Goal: Task Accomplishment & Management: Use online tool/utility

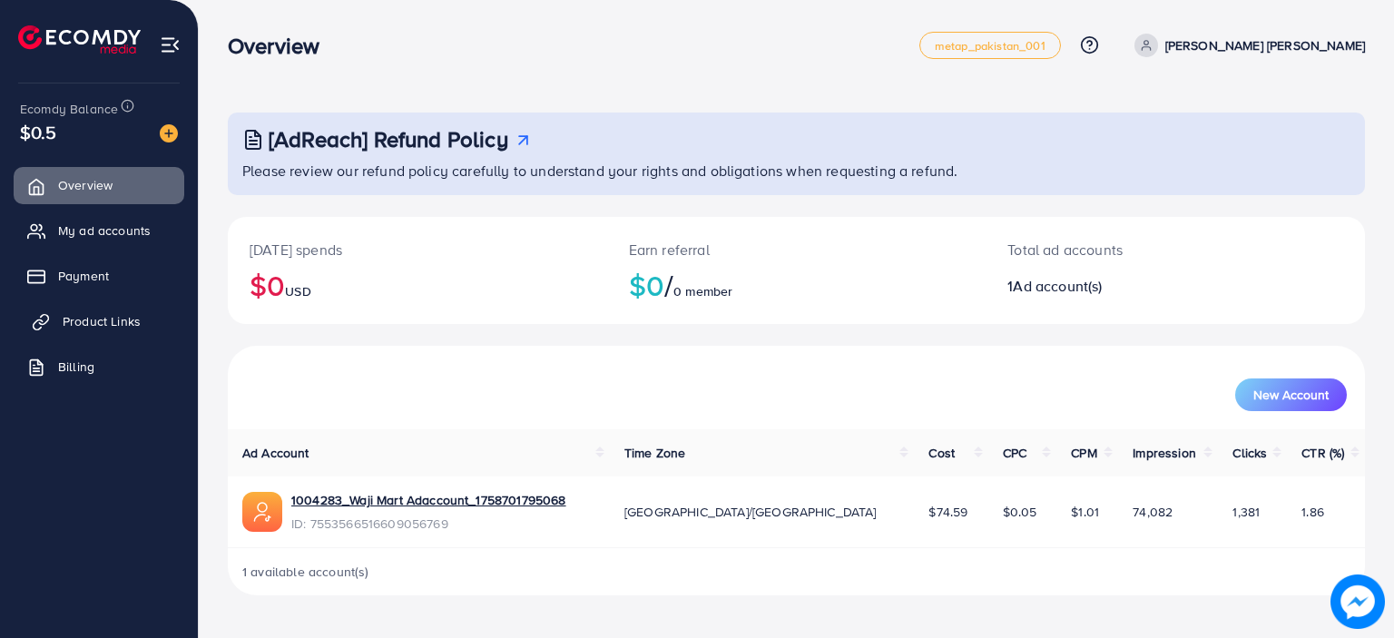
click at [116, 307] on link "Product Links" at bounding box center [99, 321] width 171 height 36
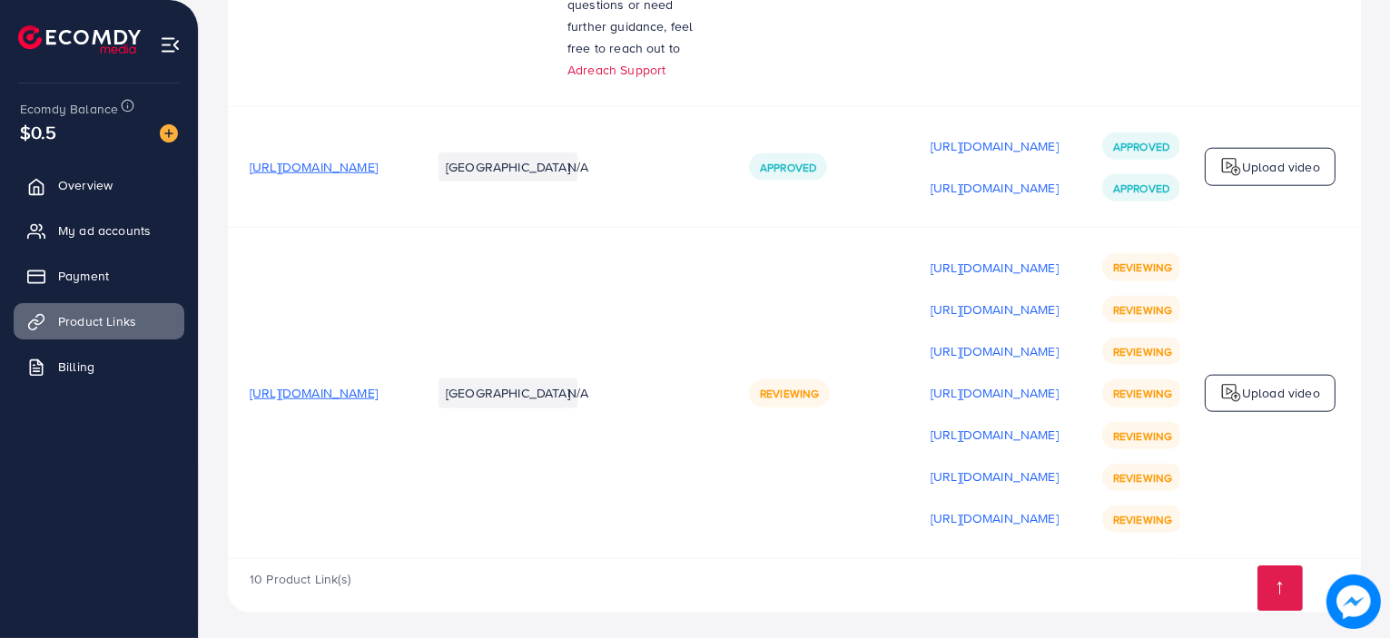
scroll to position [2132, 0]
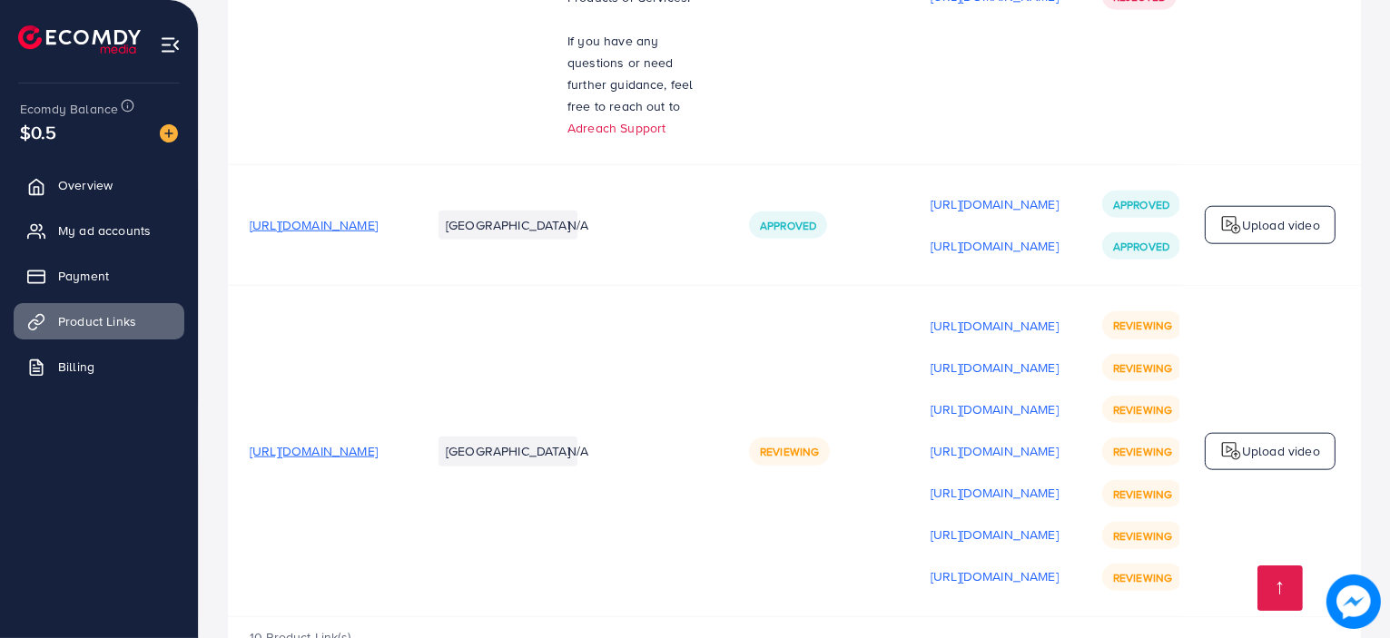
scroll to position [2132, 0]
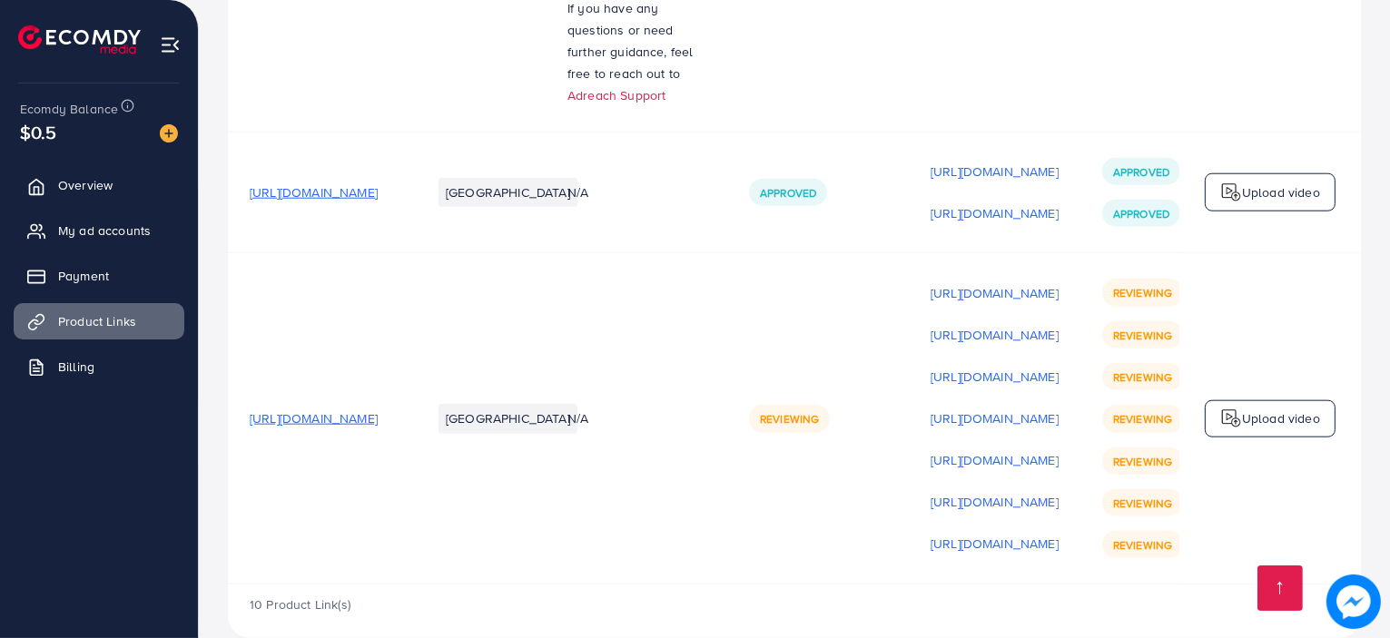
scroll to position [2132, 0]
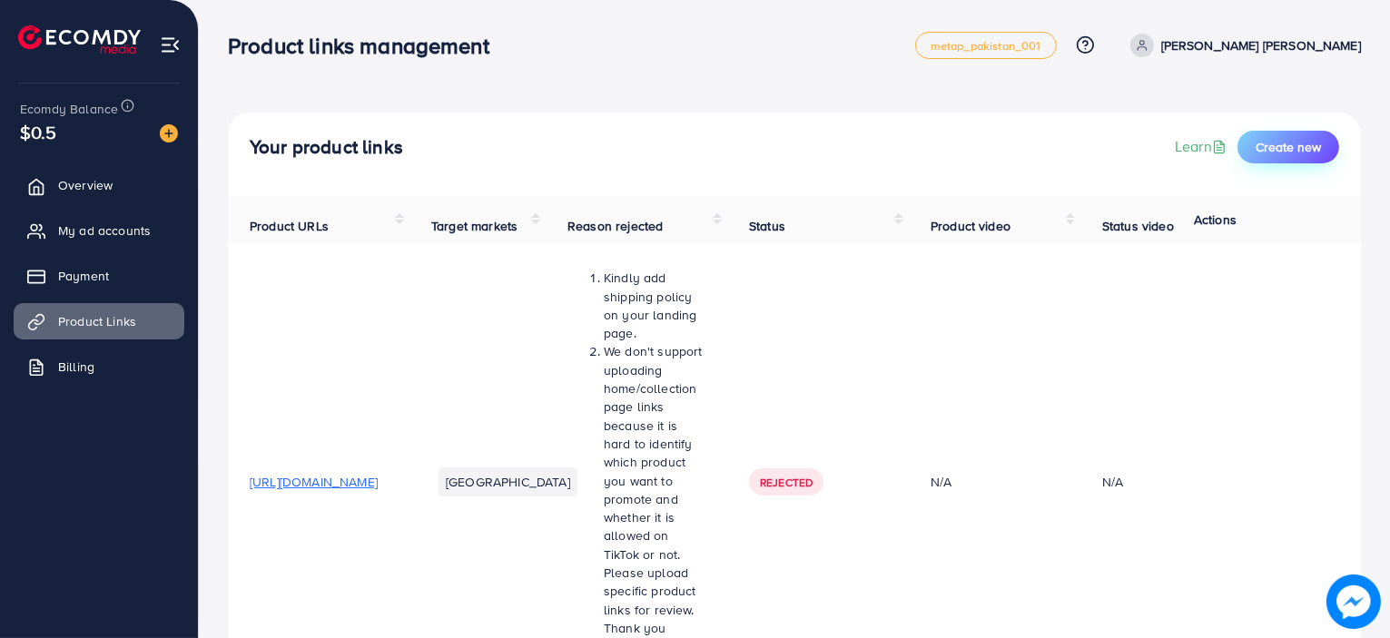
click at [1285, 150] on span "Create new" at bounding box center [1287, 147] width 65 height 18
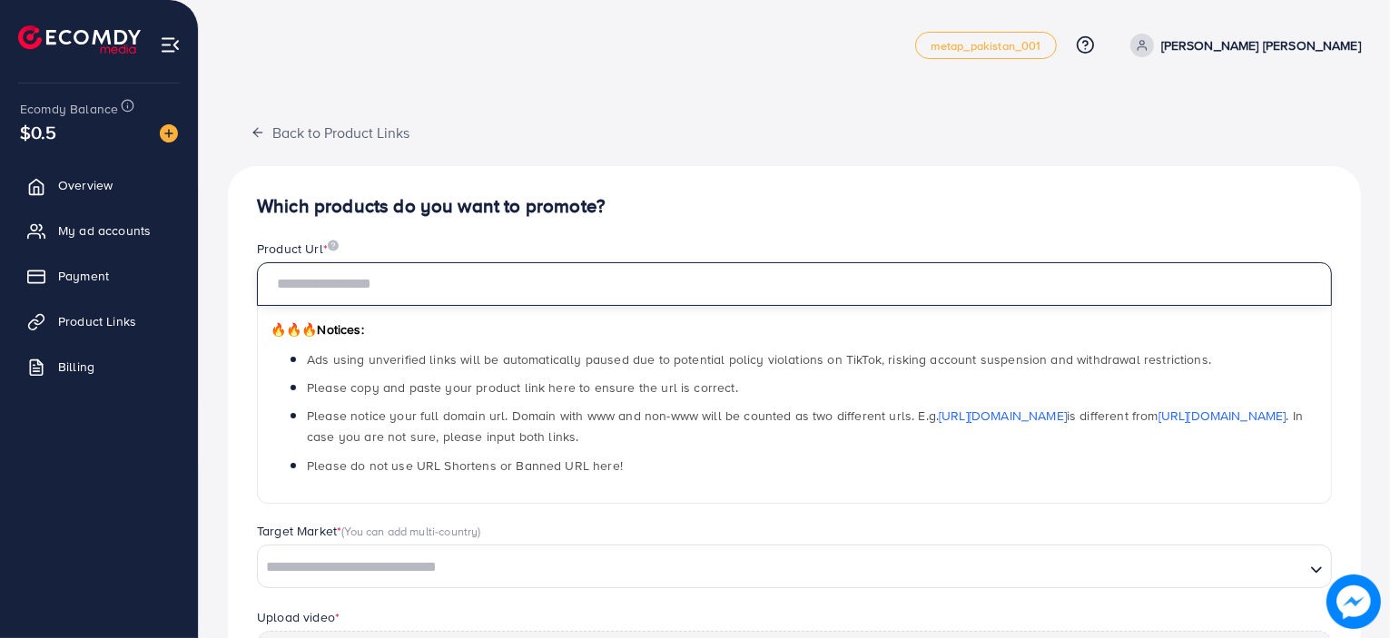
click at [586, 292] on input "text" at bounding box center [794, 284] width 1075 height 44
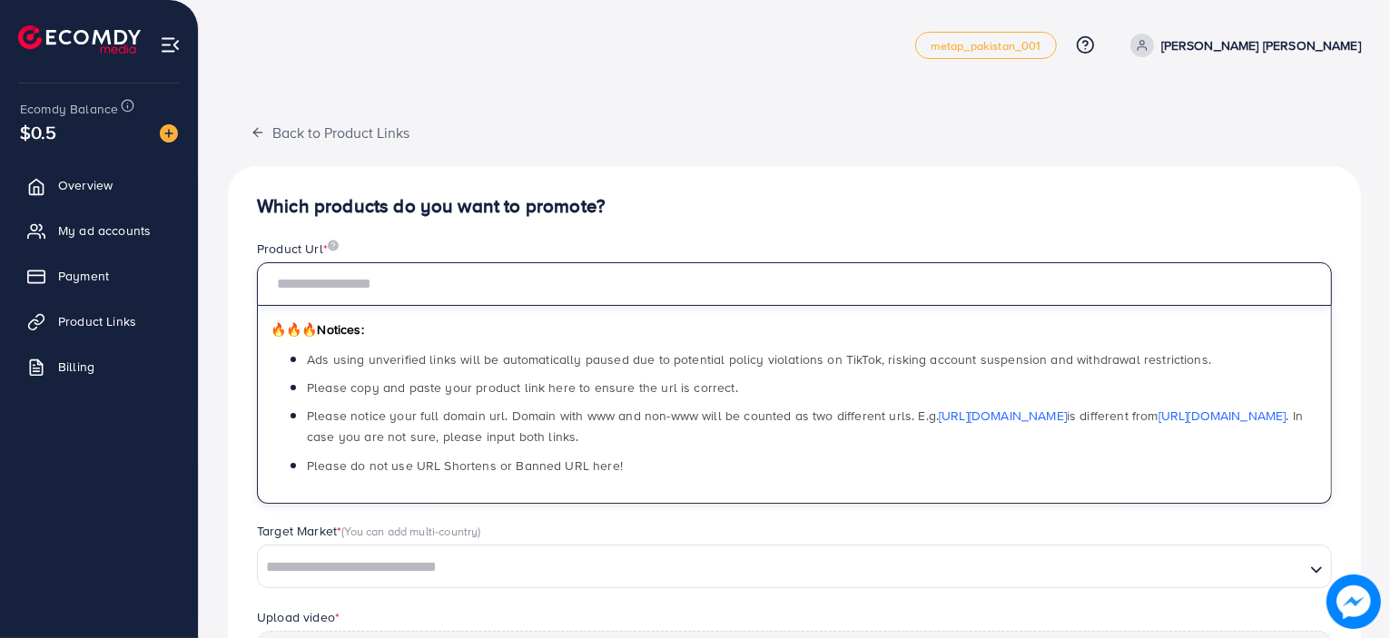
paste input "**********"
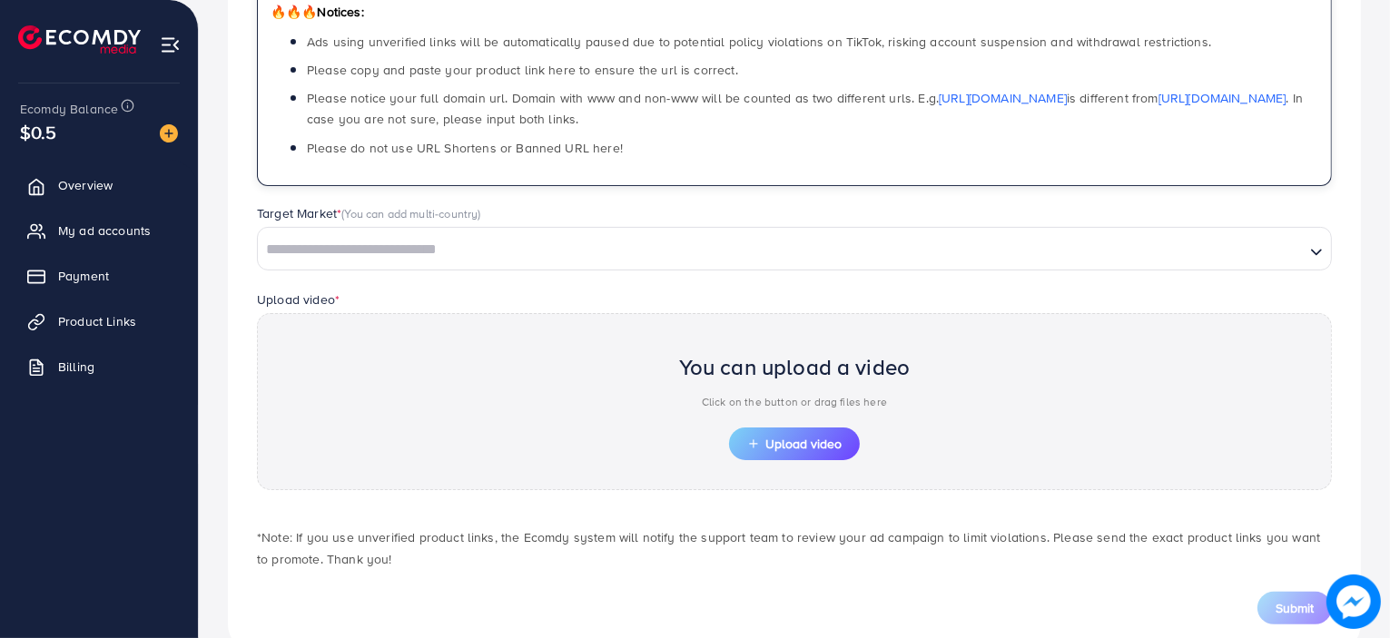
scroll to position [360, 0]
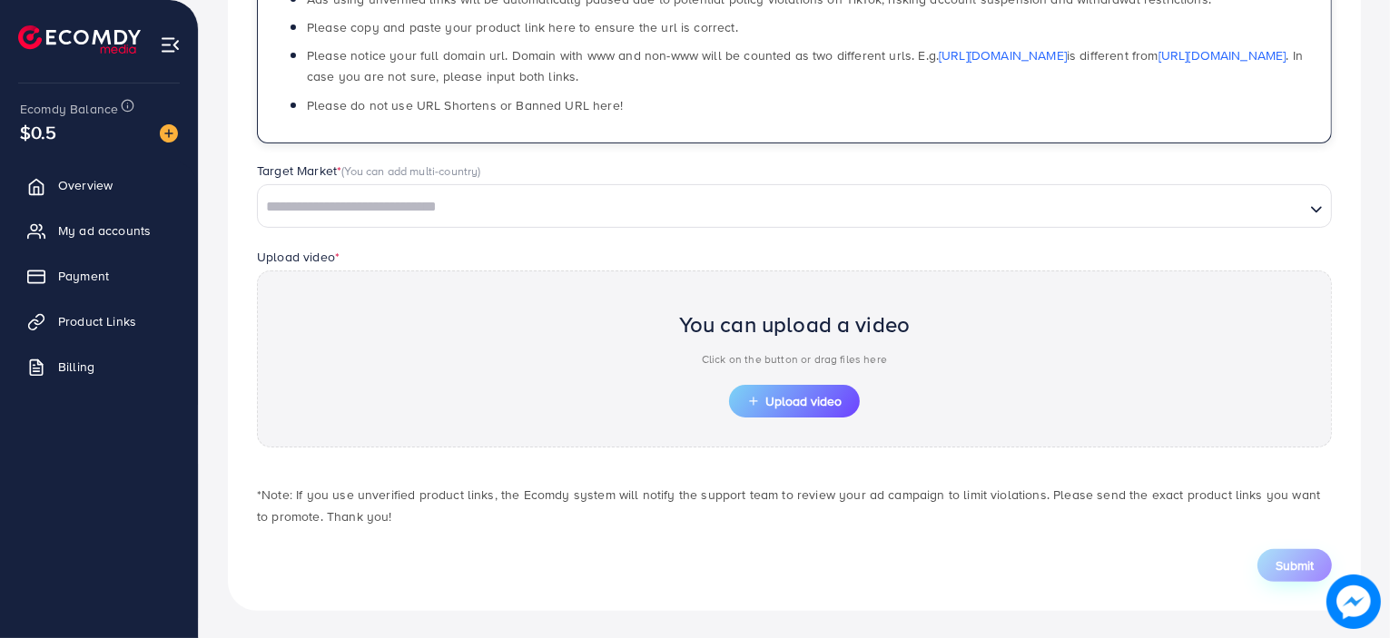
type input "**********"
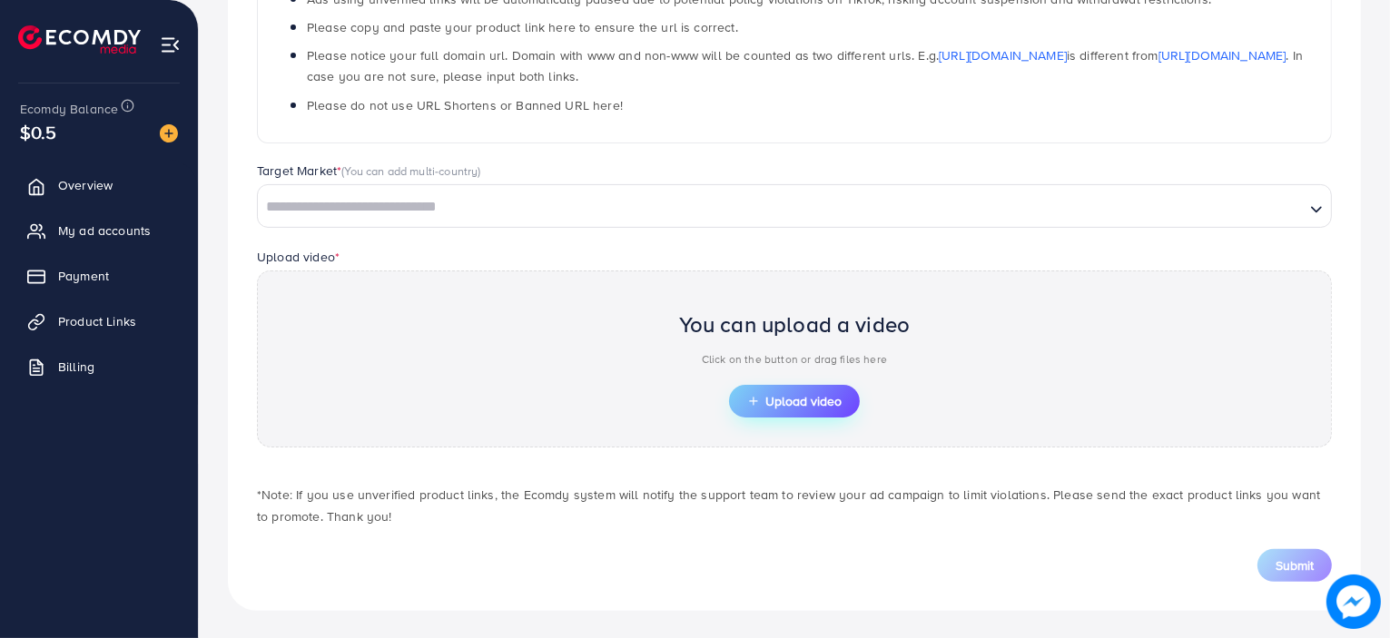
click at [764, 403] on span "Upload video" at bounding box center [794, 401] width 94 height 13
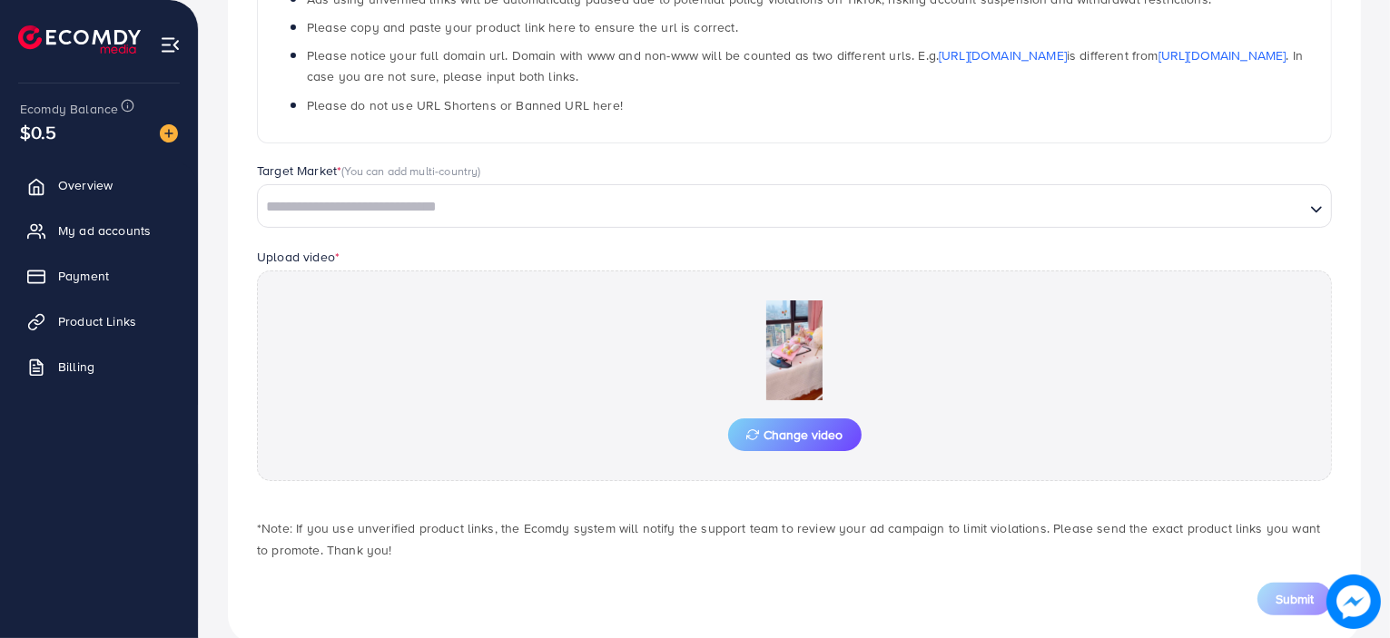
scroll to position [394, 0]
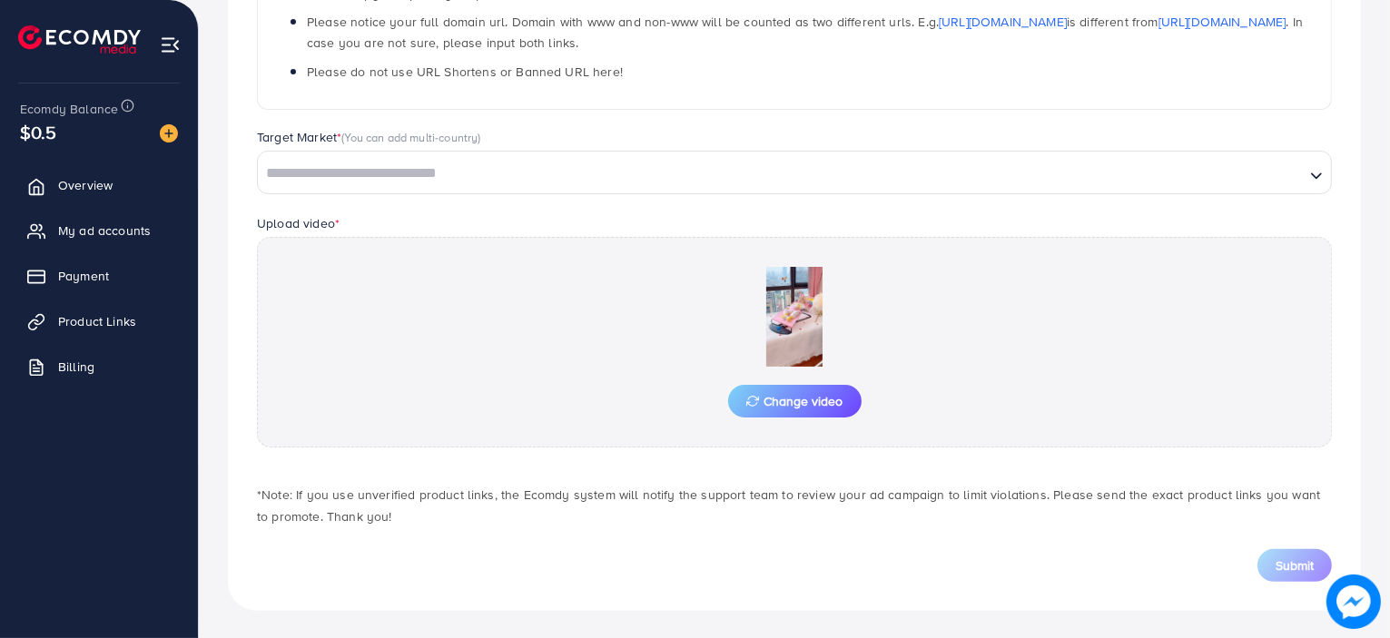
click at [1078, 170] on input "Search for option" at bounding box center [781, 174] width 1043 height 28
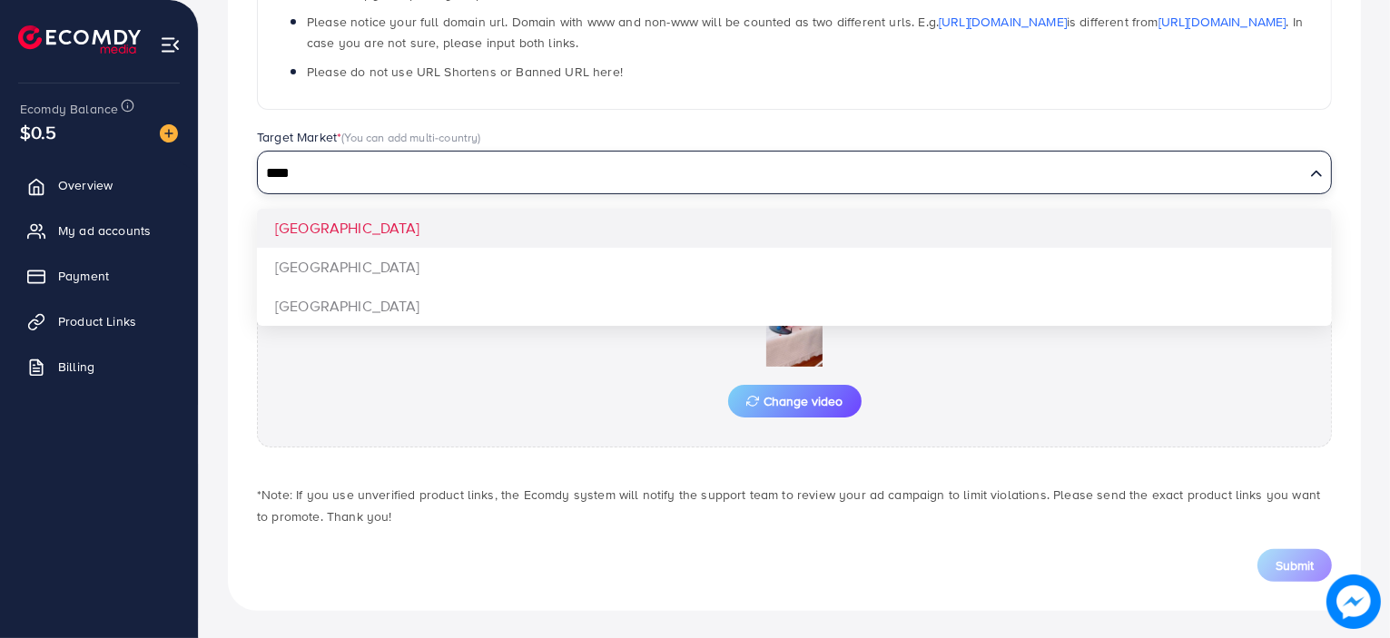
type input "****"
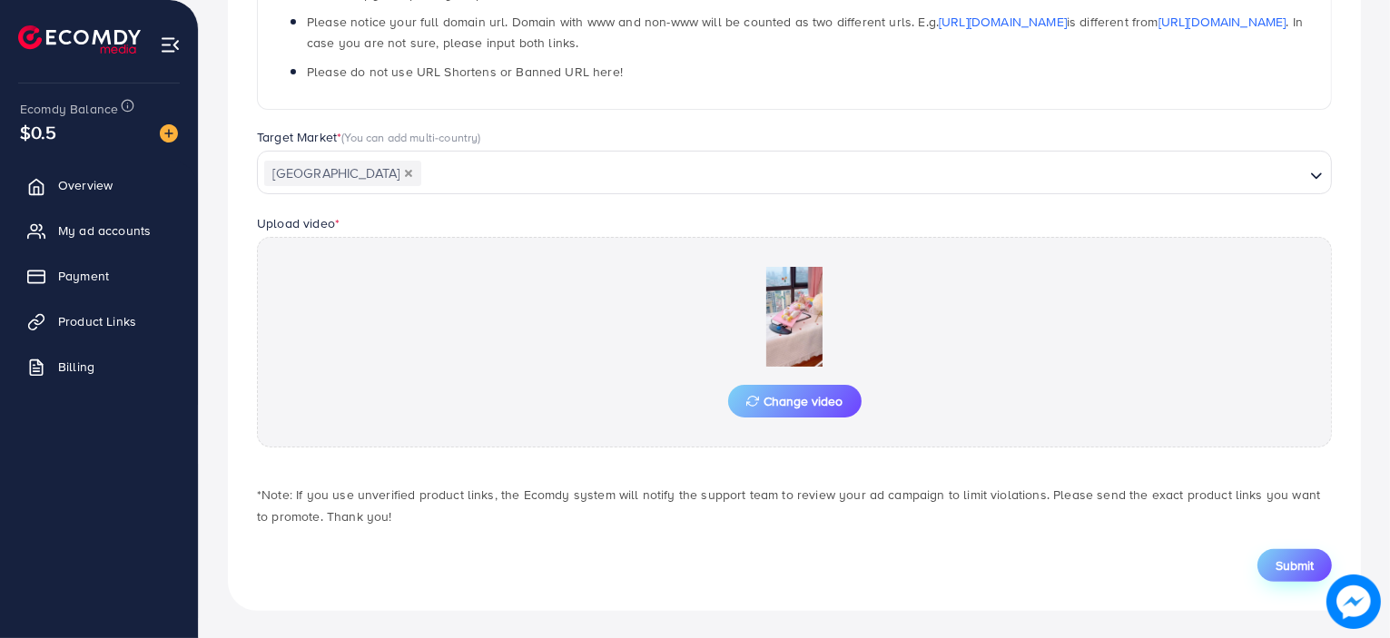
click at [1298, 563] on span "Submit" at bounding box center [1294, 565] width 38 height 18
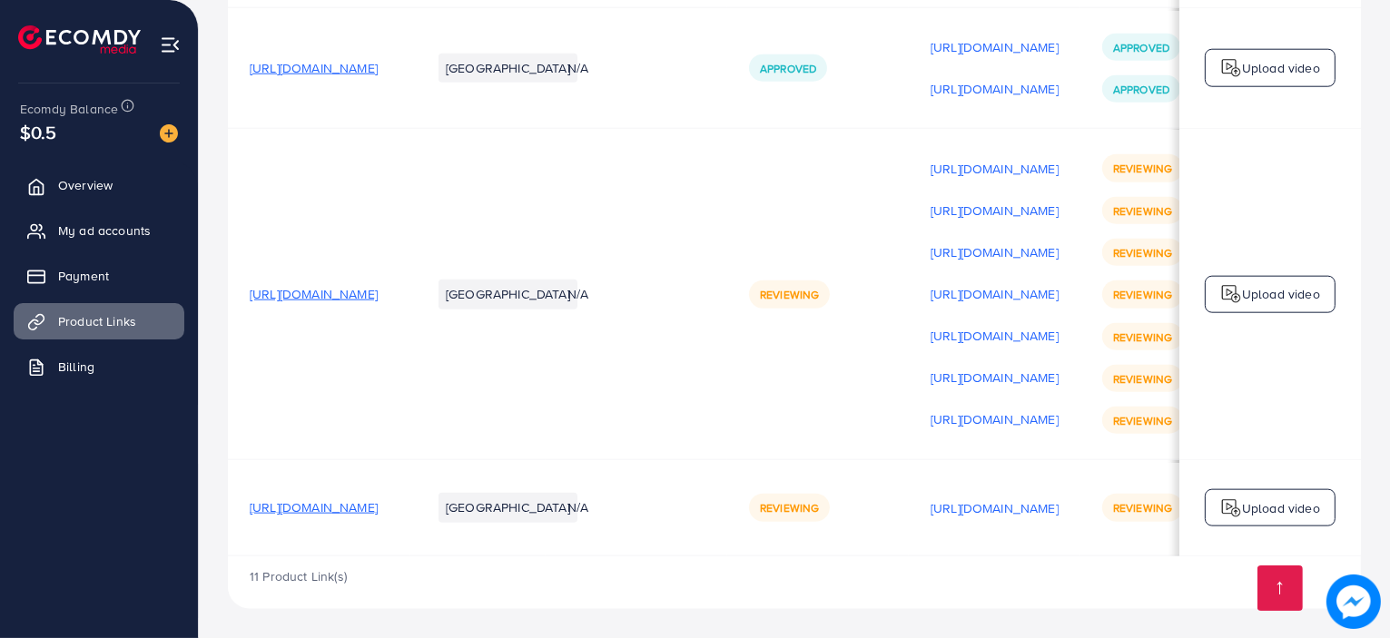
scroll to position [2264, 0]
click at [1247, 497] on p "Upload video" at bounding box center [1281, 508] width 78 height 22
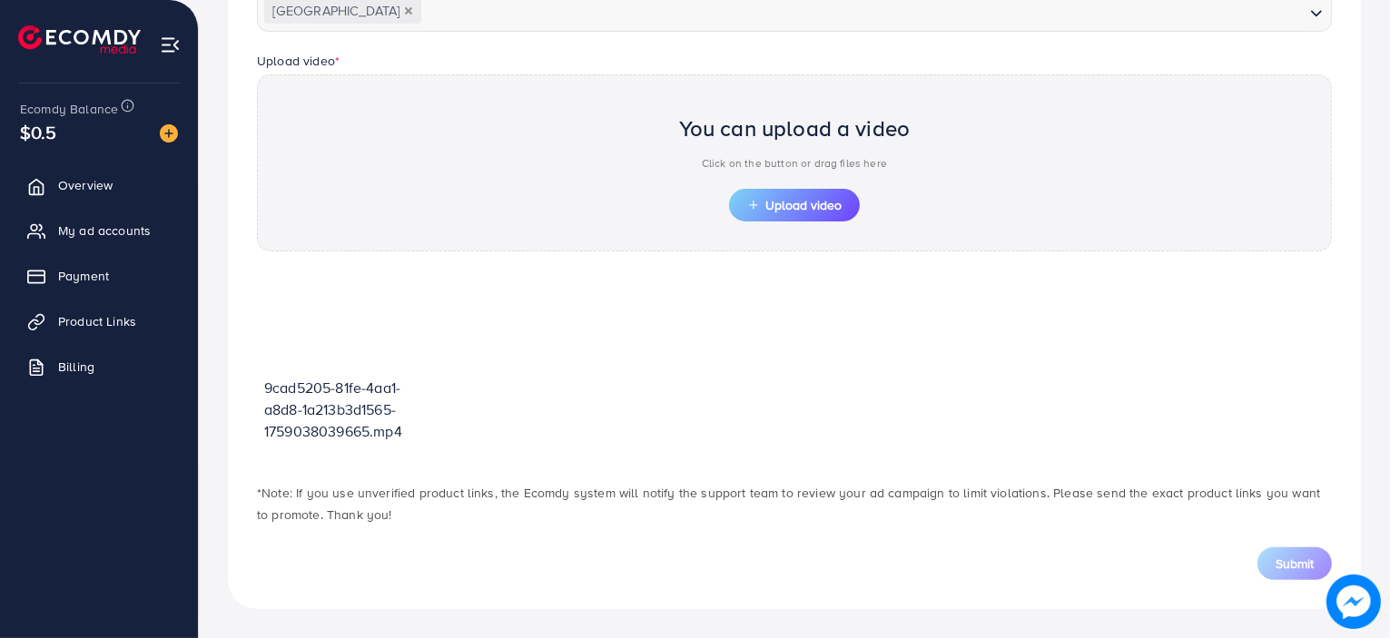
scroll to position [555, 0]
click at [771, 206] on span "Upload video" at bounding box center [794, 207] width 94 height 13
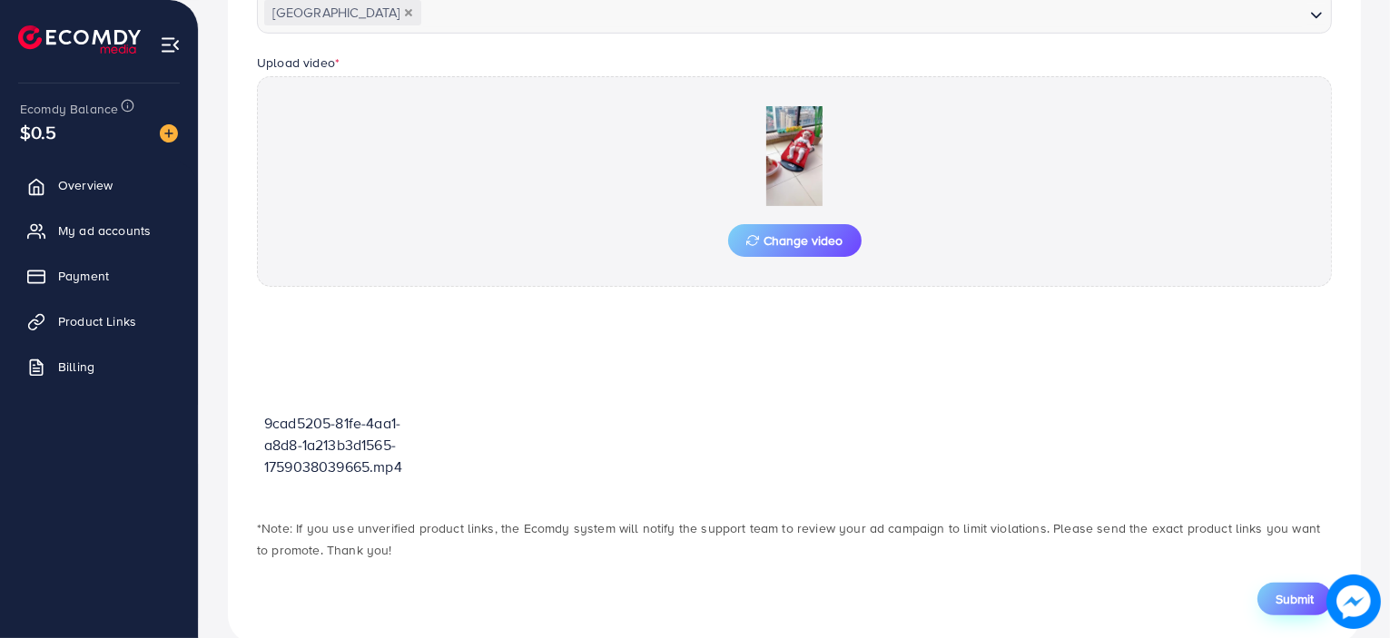
click at [1296, 584] on button "Submit" at bounding box center [1294, 599] width 74 height 33
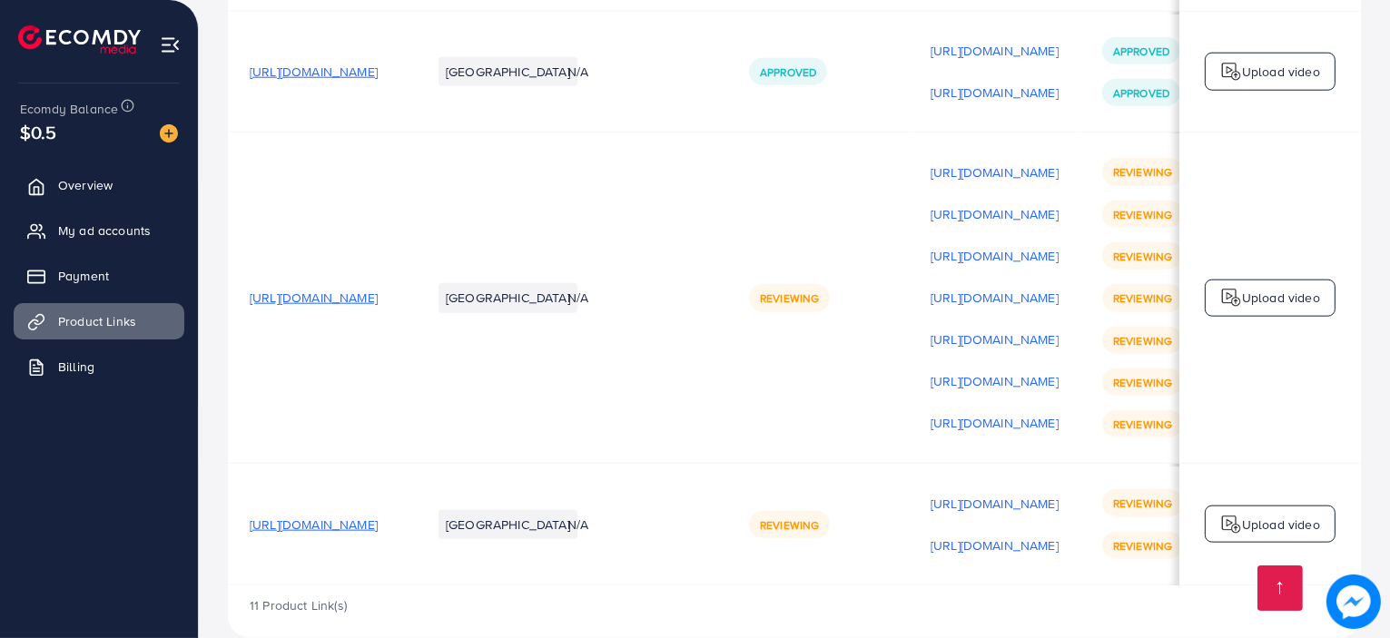
scroll to position [2264, 0]
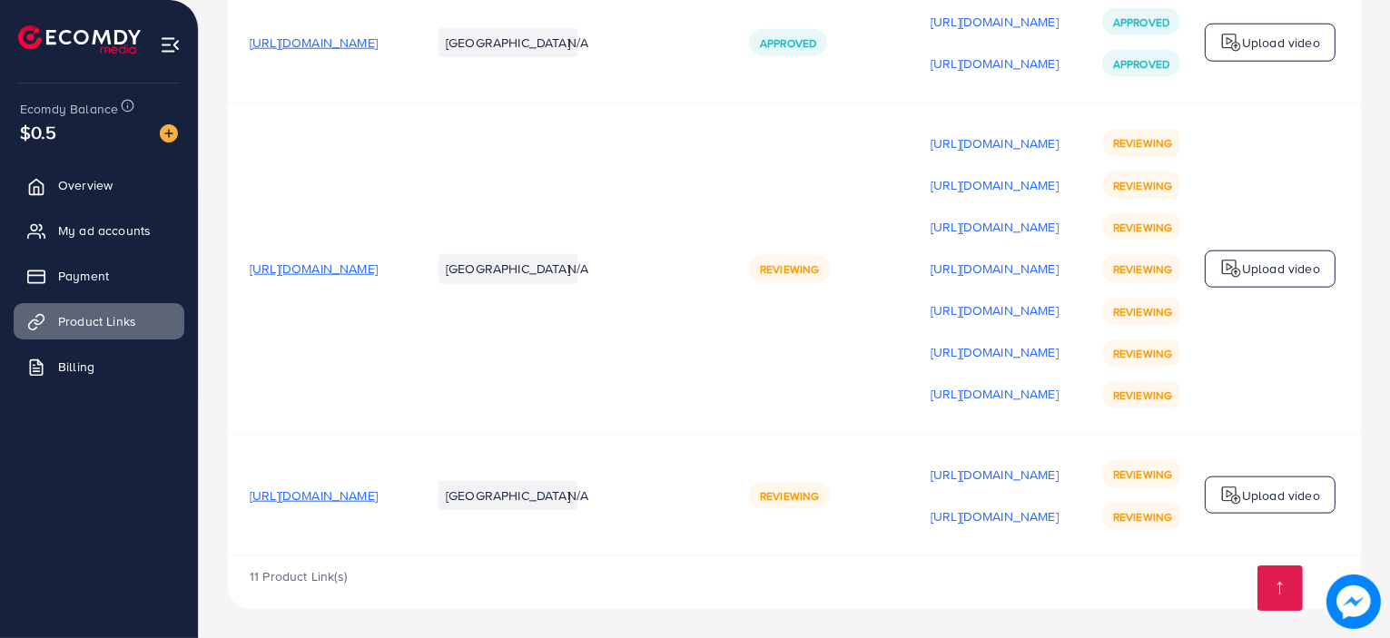
scroll to position [2264, 0]
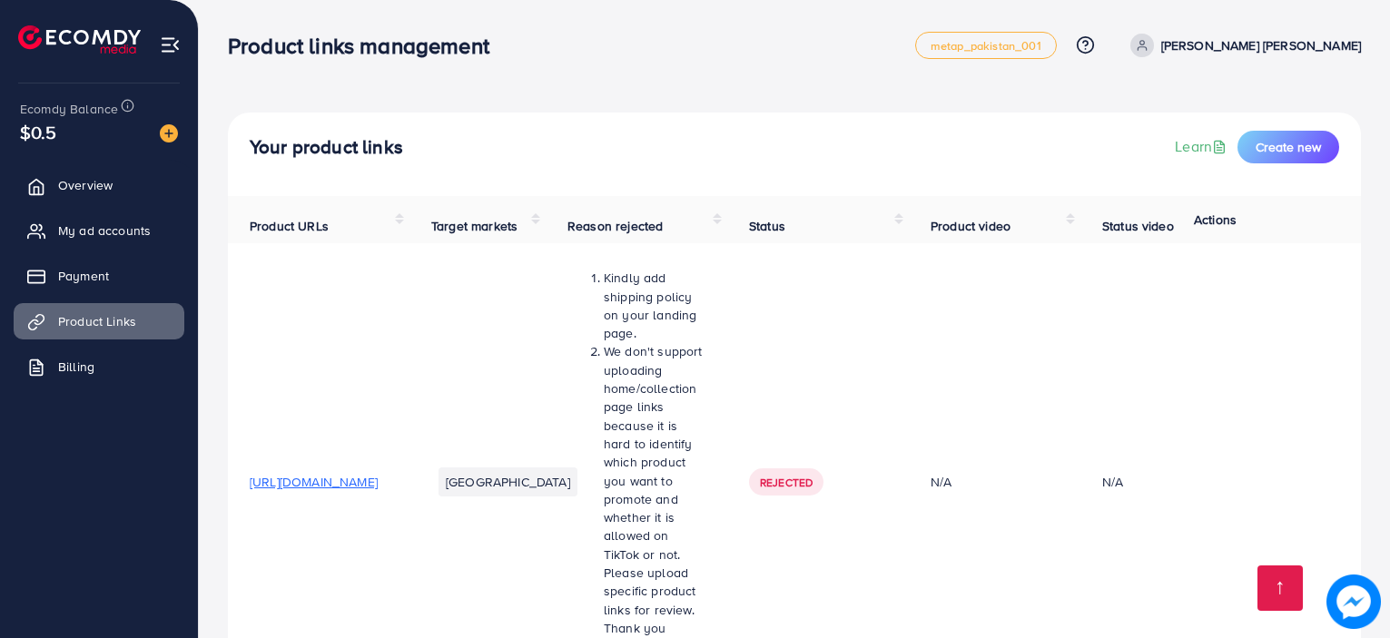
scroll to position [2264, 0]
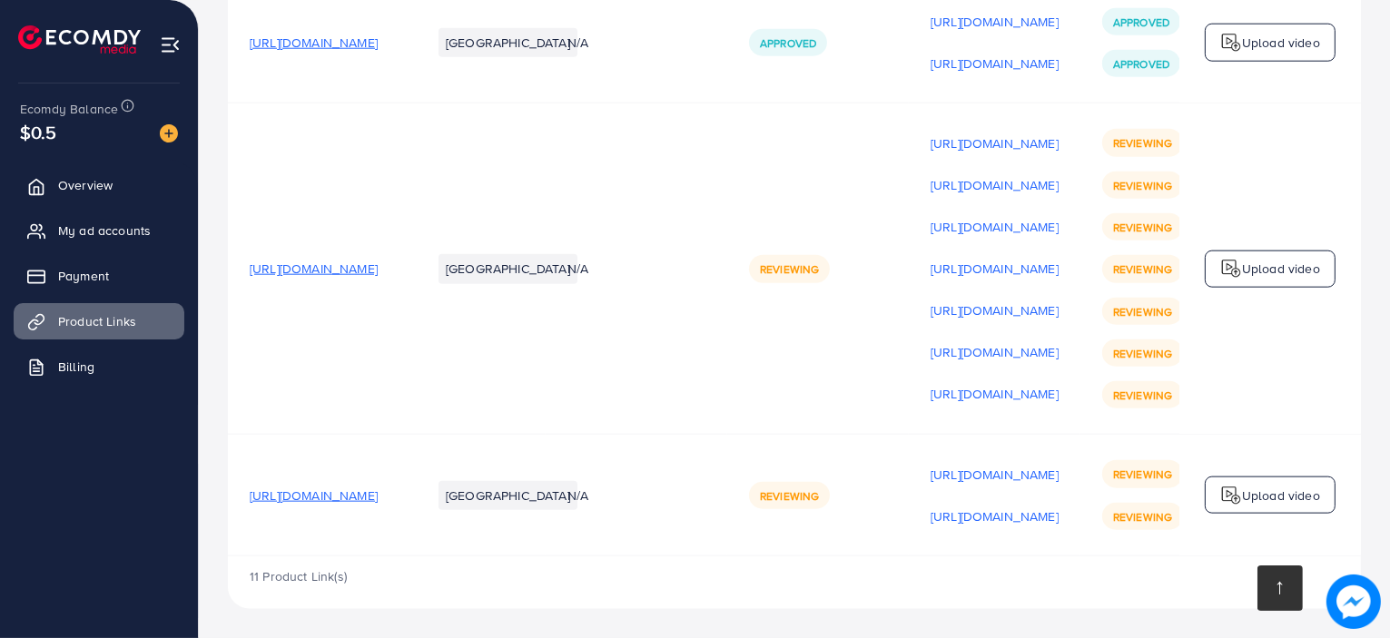
click at [1279, 588] on link at bounding box center [1279, 587] width 45 height 45
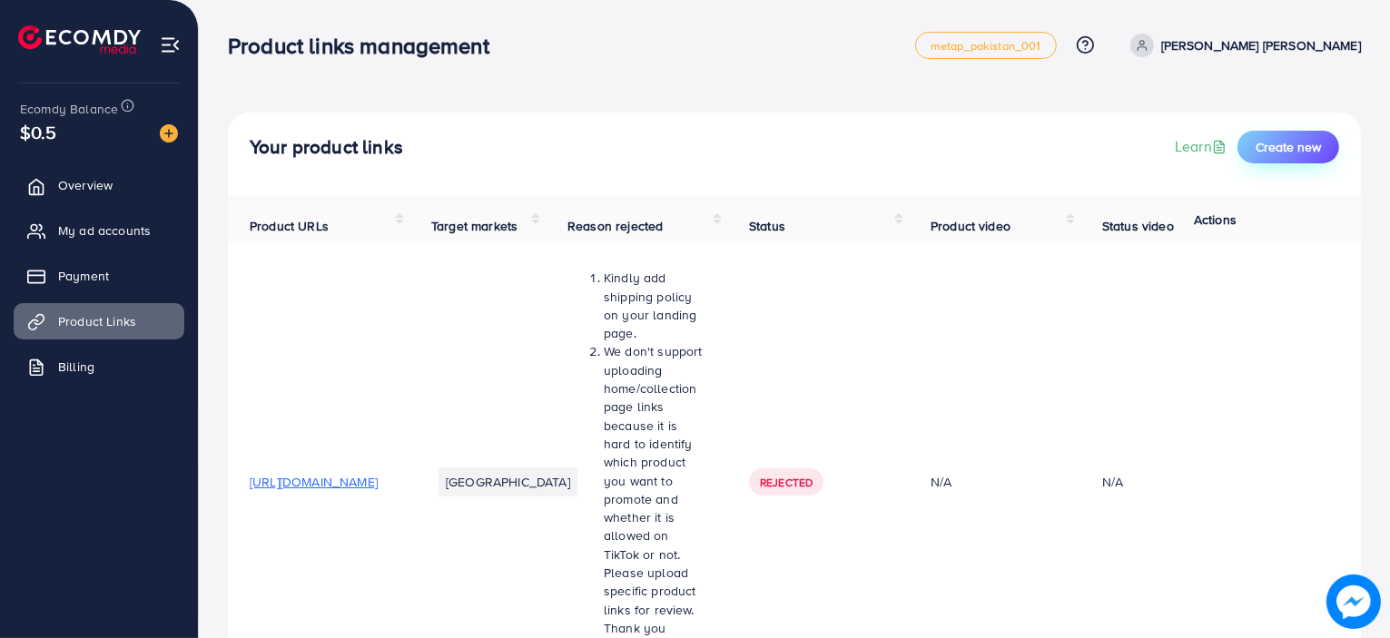
scroll to position [0, 0]
click at [1282, 137] on button "Create new" at bounding box center [1288, 147] width 102 height 33
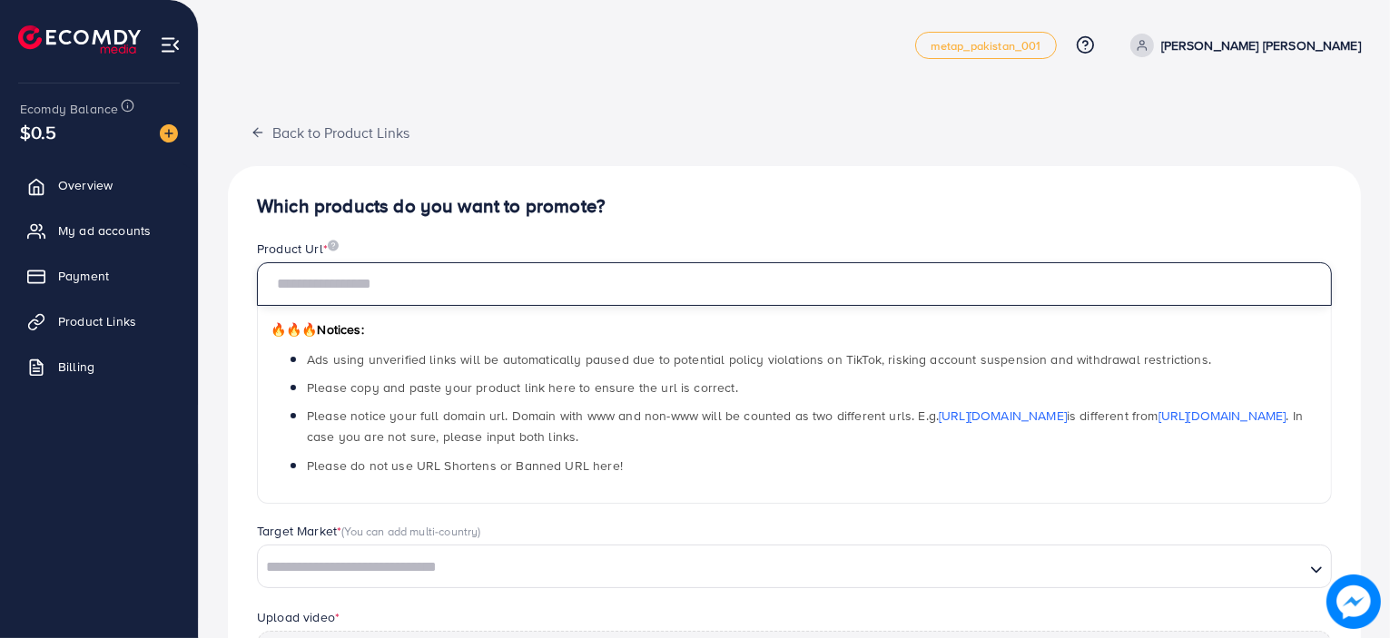
click at [1013, 283] on input "text" at bounding box center [794, 284] width 1075 height 44
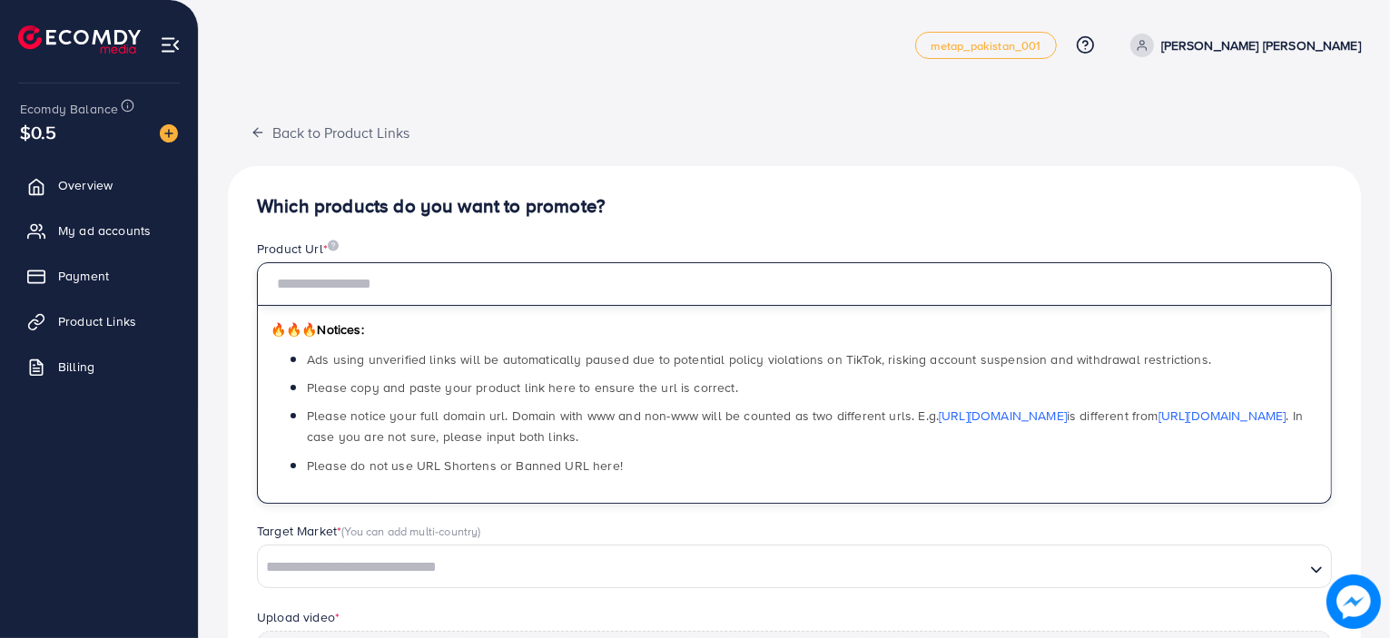
paste input "**********"
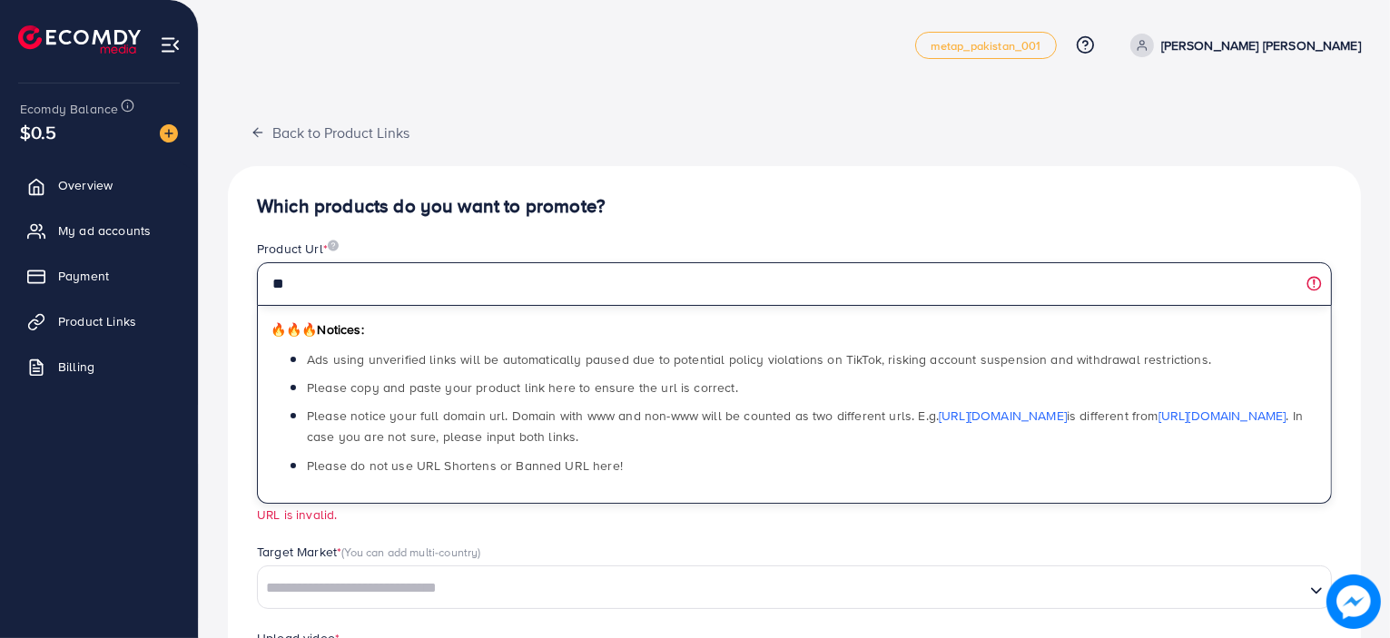
type input "*"
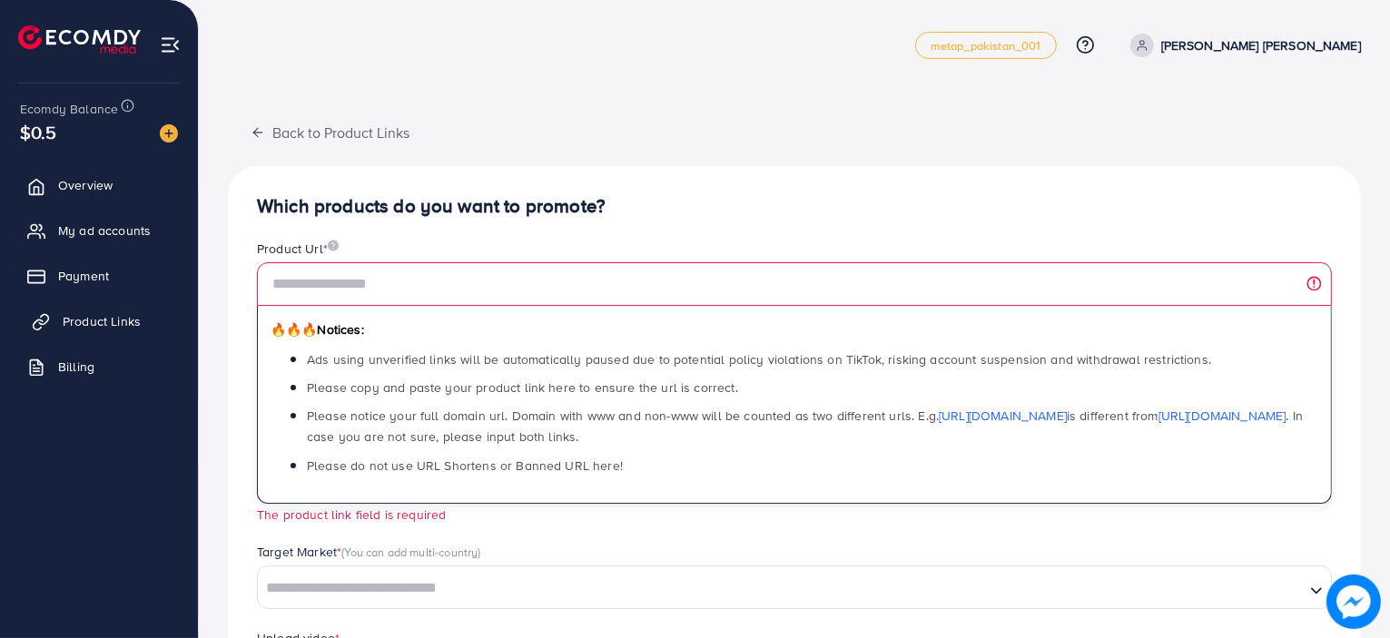
click at [69, 312] on span "Product Links" at bounding box center [102, 321] width 78 height 18
